Goal: Information Seeking & Learning: Find specific fact

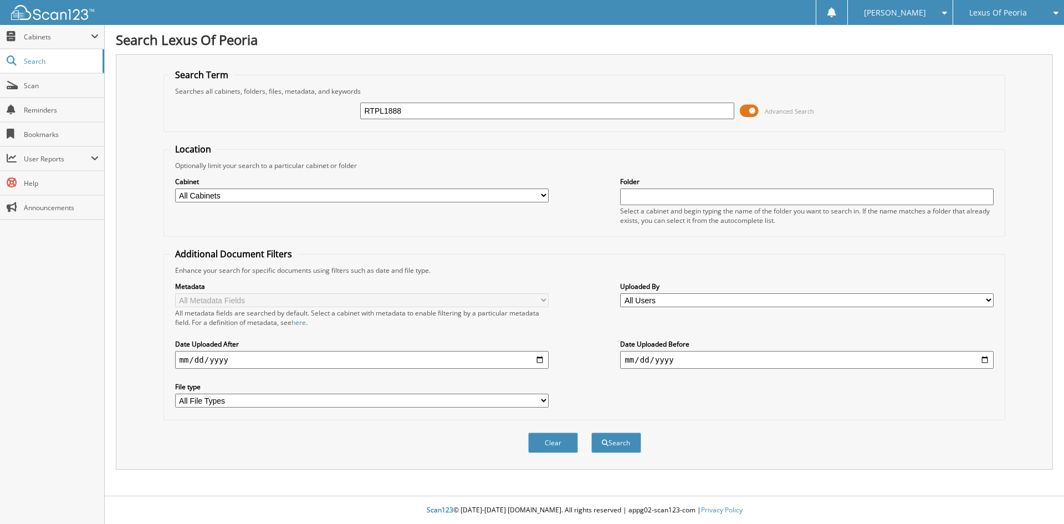
type input "RTPL1888"
click at [591, 432] on button "Search" at bounding box center [616, 442] width 50 height 21
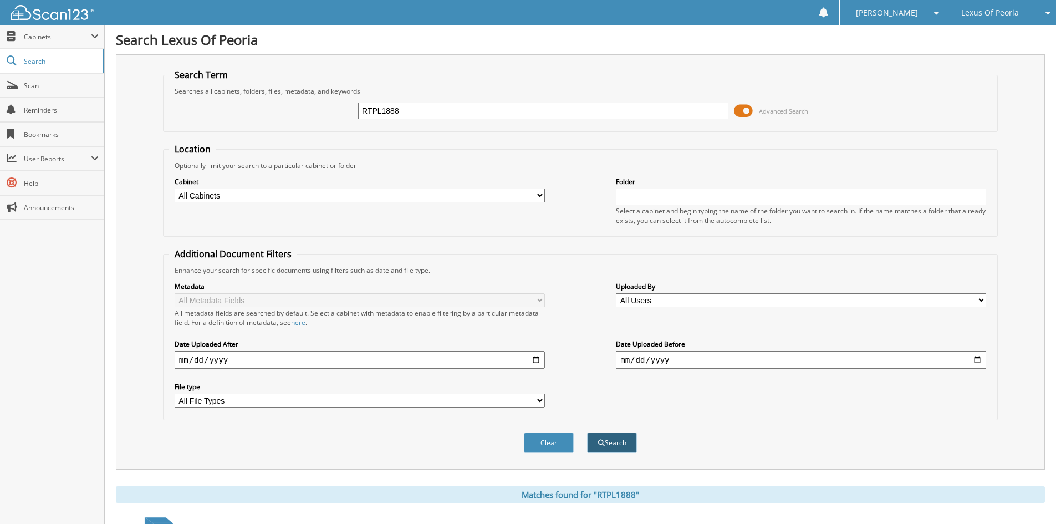
click at [616, 449] on button "Search" at bounding box center [612, 442] width 50 height 21
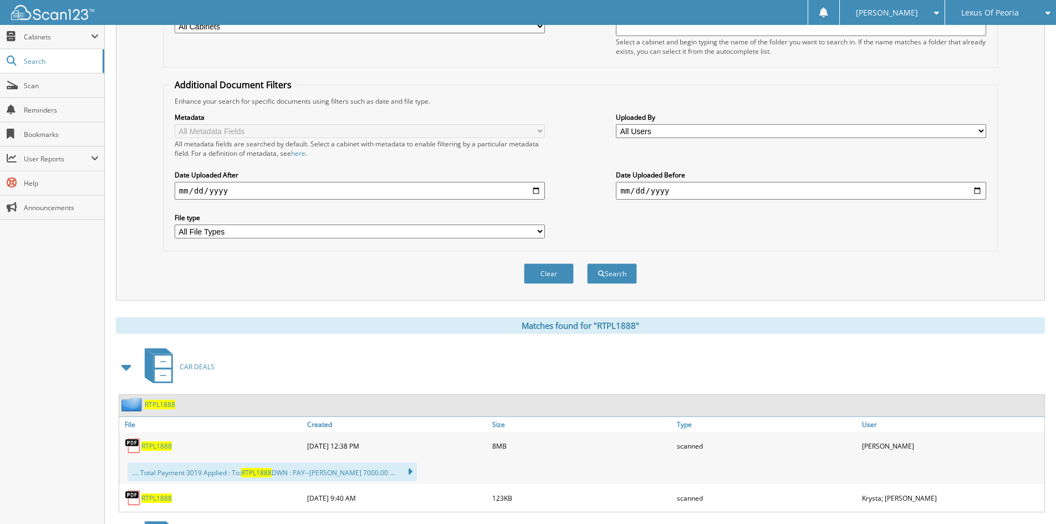
scroll to position [222, 0]
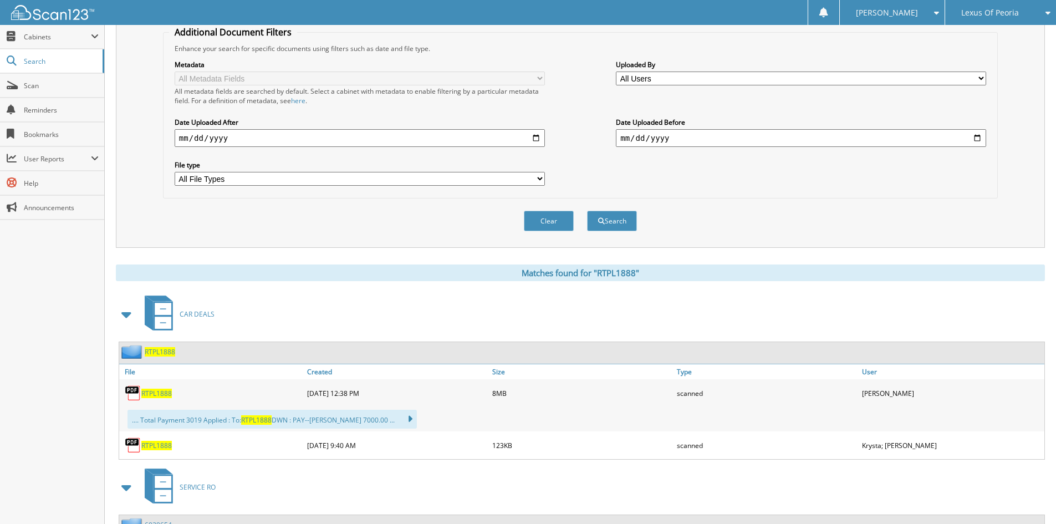
click at [155, 444] on span "RTPL1888" at bounding box center [156, 445] width 30 height 9
click at [862, 197] on form "Search Term Searches all cabinets, folders, files, metadata, and keywords RTPL1…" at bounding box center [580, 45] width 834 height 396
click at [62, 88] on span "Scan" at bounding box center [61, 85] width 75 height 9
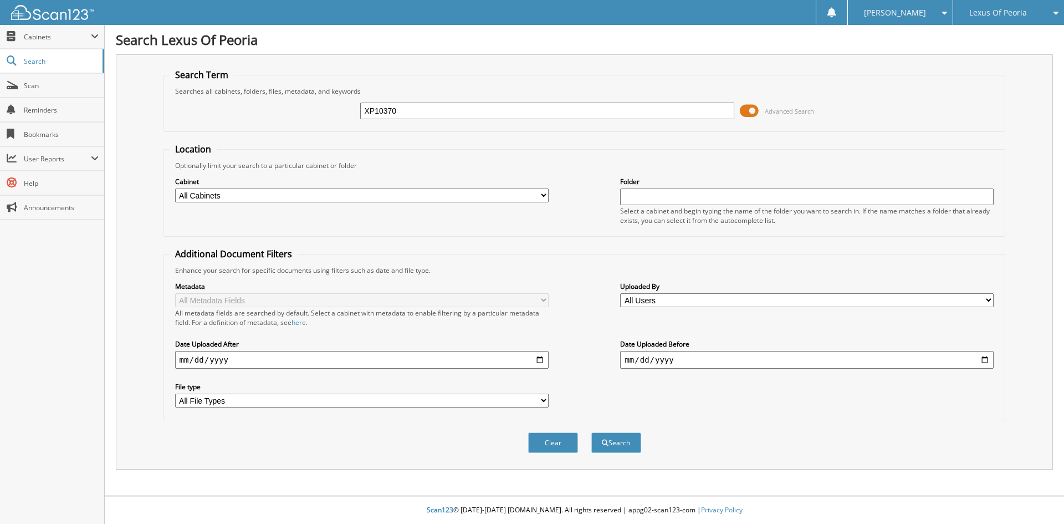
type input "XP10370"
click at [591, 432] on button "Search" at bounding box center [616, 442] width 50 height 21
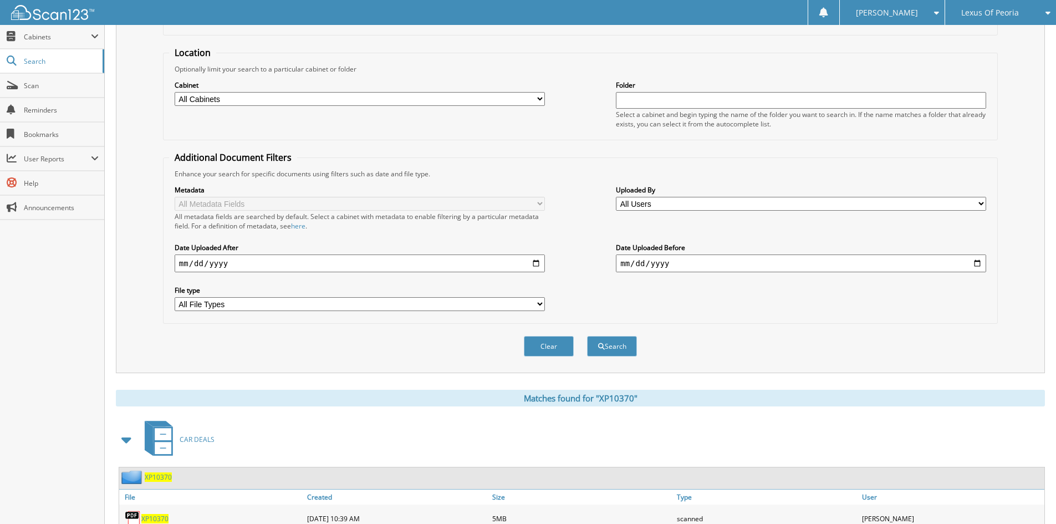
scroll to position [166, 0]
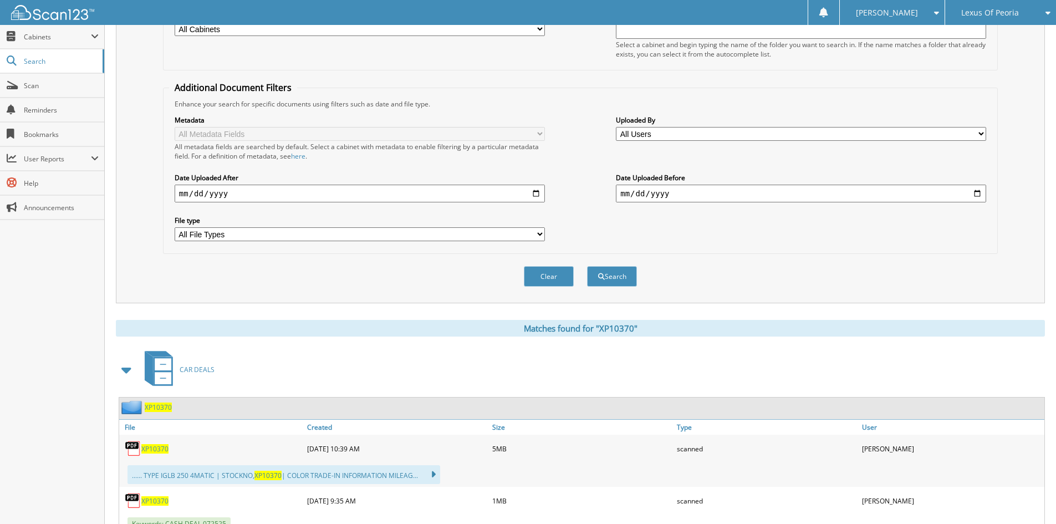
click at [158, 452] on span "XP10370" at bounding box center [154, 448] width 27 height 9
click at [79, 79] on link "Scan" at bounding box center [52, 86] width 104 height 24
